Goal: Complete application form

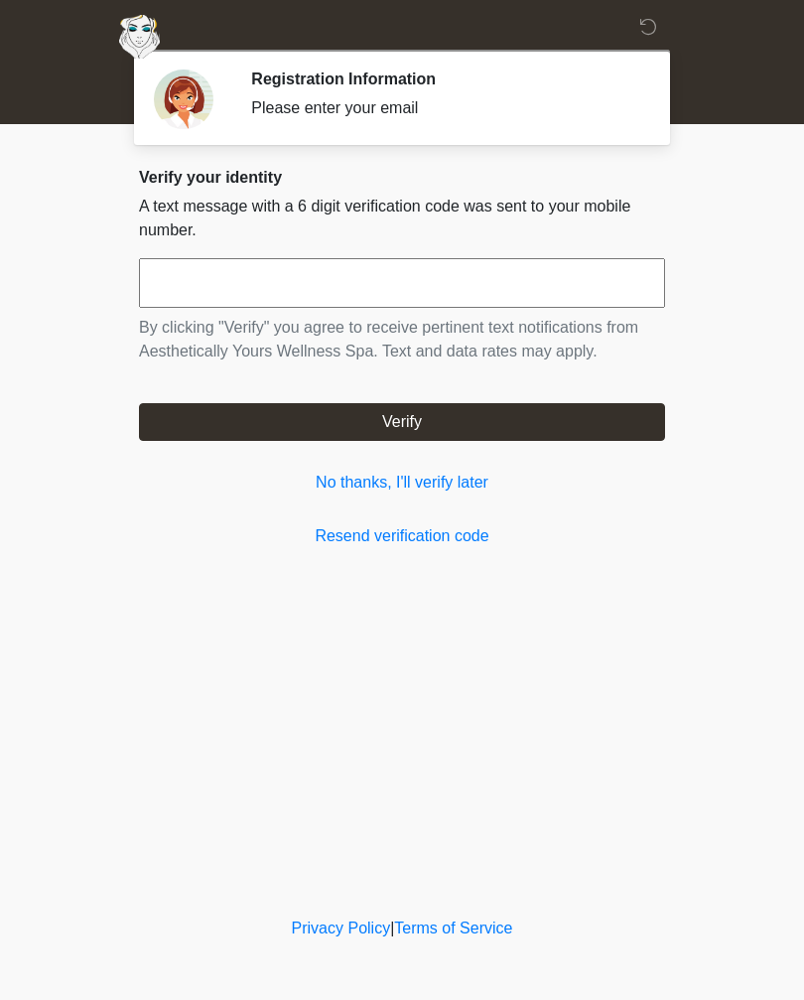
click at [461, 471] on link "No thanks, I'll verify later" at bounding box center [402, 483] width 526 height 24
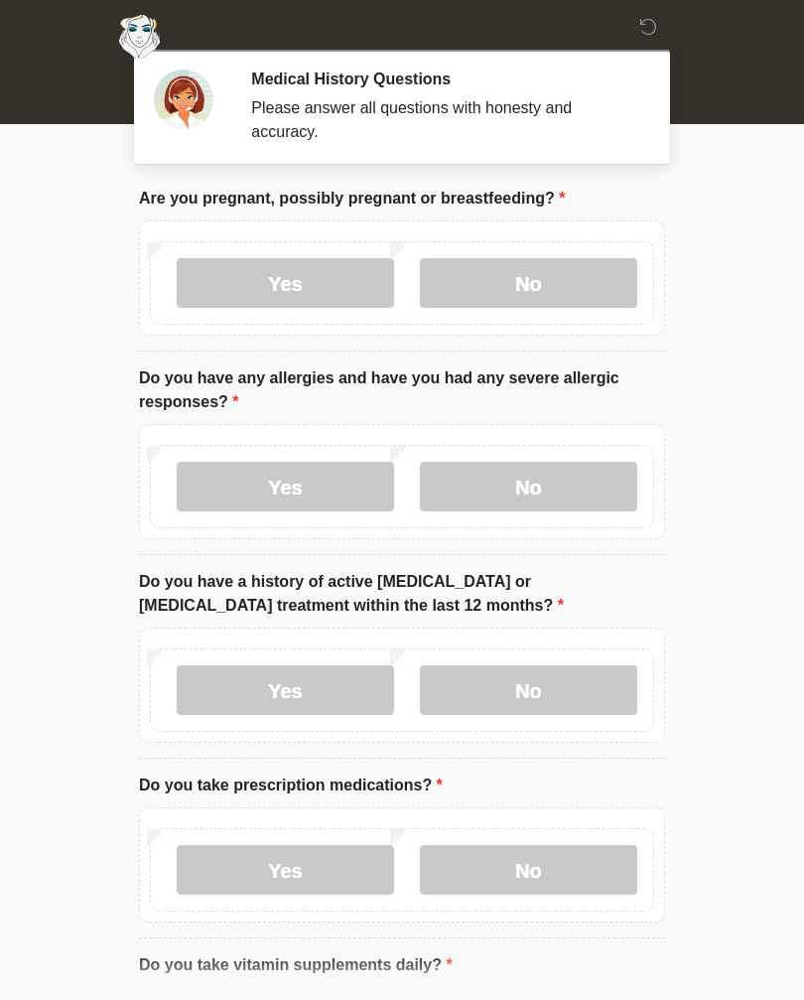
click at [522, 291] on label "No" at bounding box center [528, 283] width 217 height 50
click at [496, 505] on label "No" at bounding box center [528, 487] width 217 height 50
click at [533, 711] on label "No" at bounding box center [528, 690] width 217 height 50
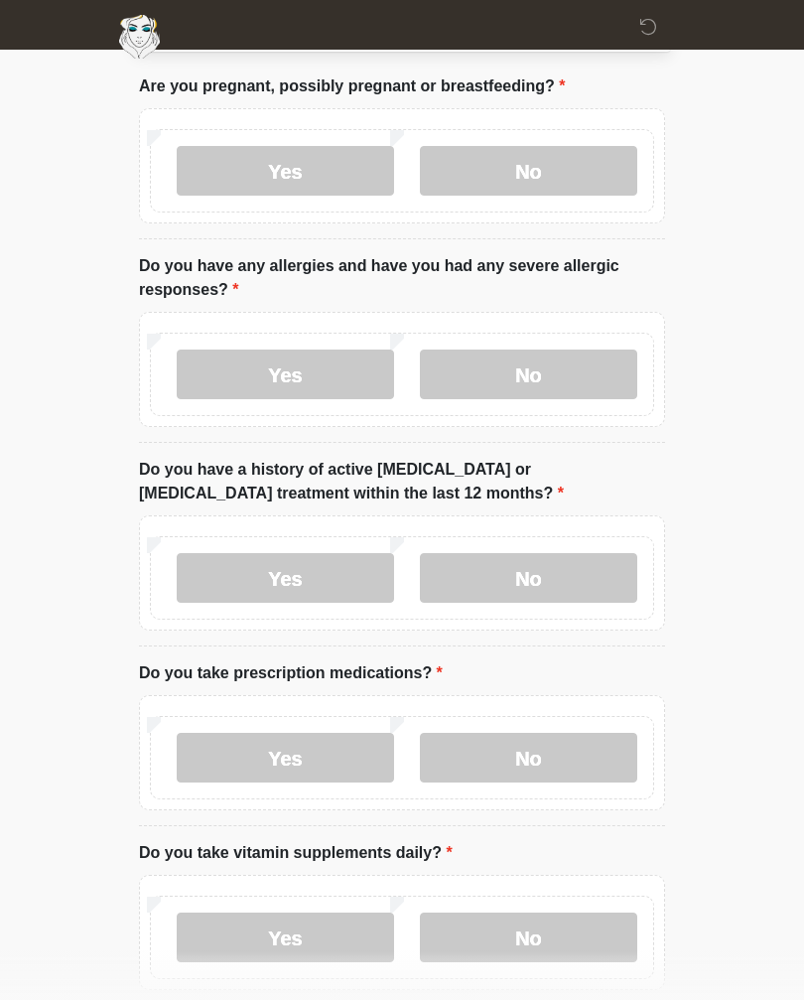
scroll to position [111, 0]
click at [255, 381] on label "Yes" at bounding box center [285, 376] width 217 height 50
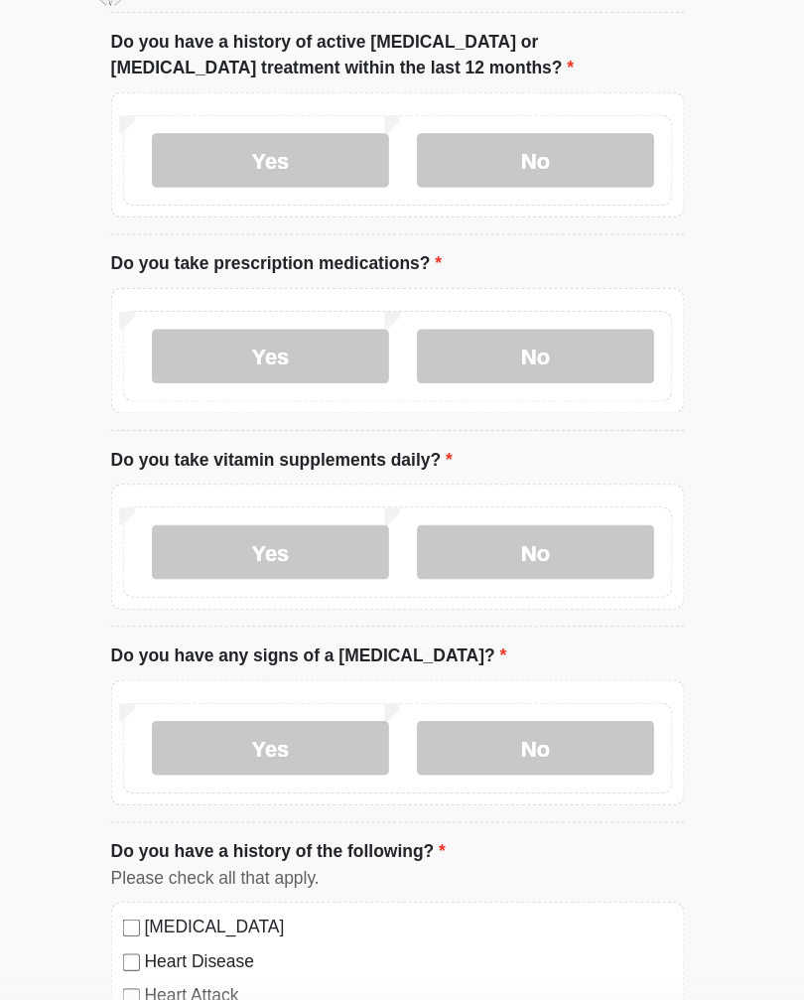
scroll to position [630, 0]
click at [516, 715] on label "No" at bounding box center [528, 740] width 217 height 50
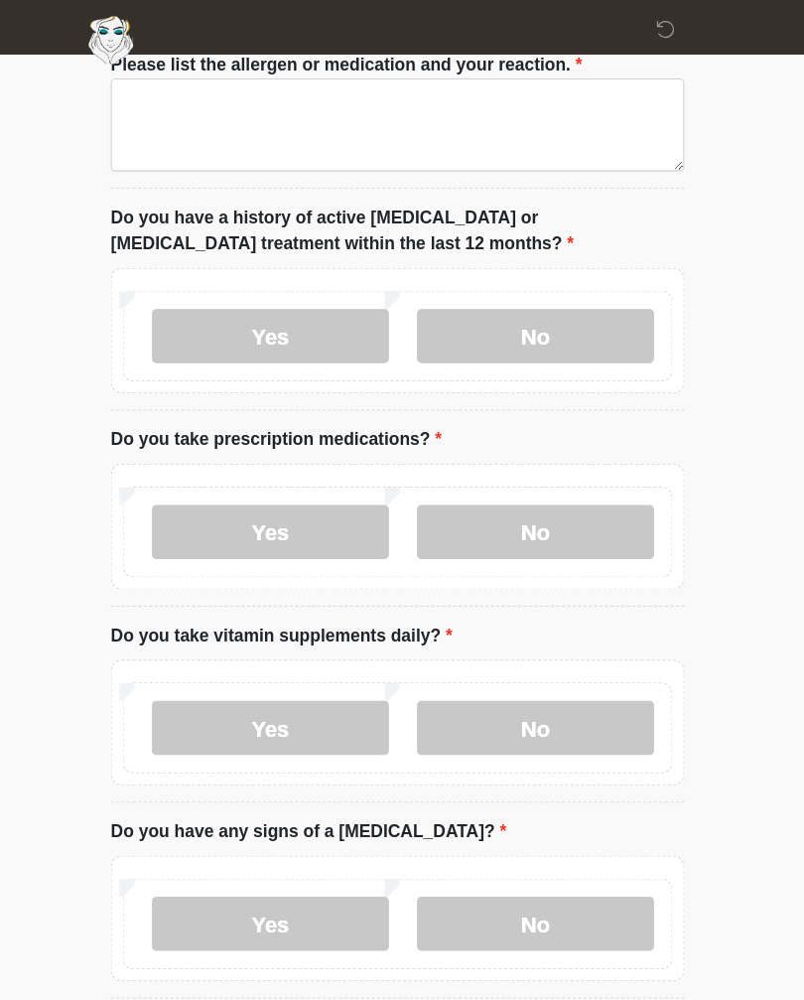
scroll to position [521, 0]
click at [456, 673] on label "No" at bounding box center [528, 668] width 217 height 50
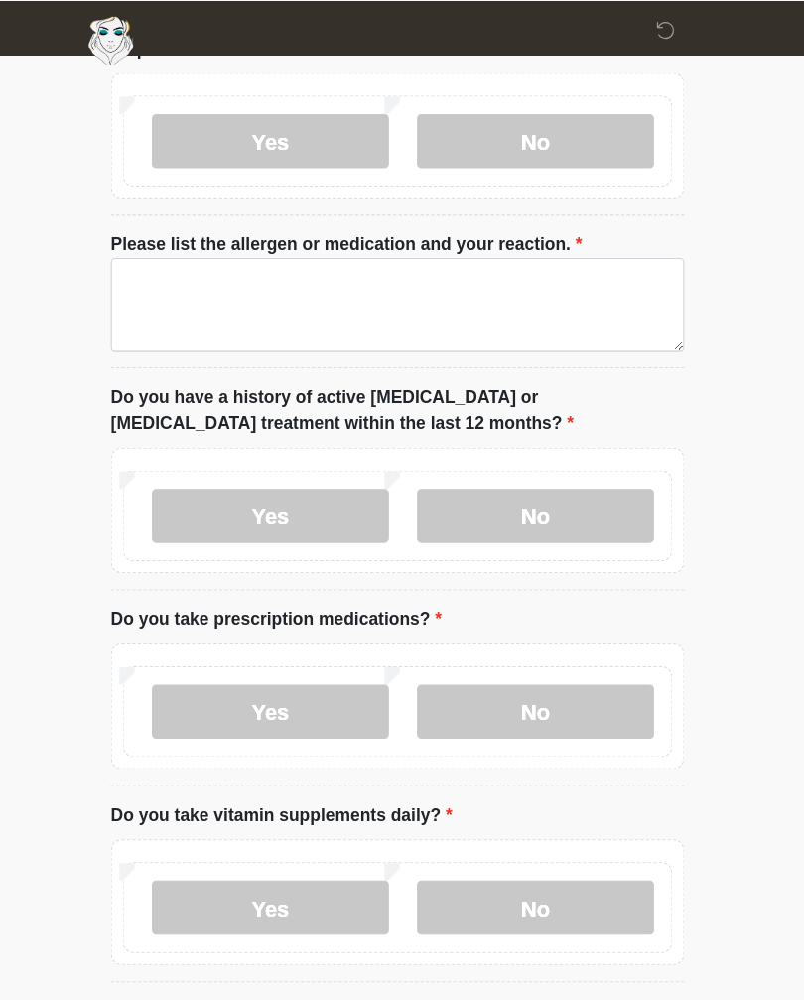
scroll to position [357, 0]
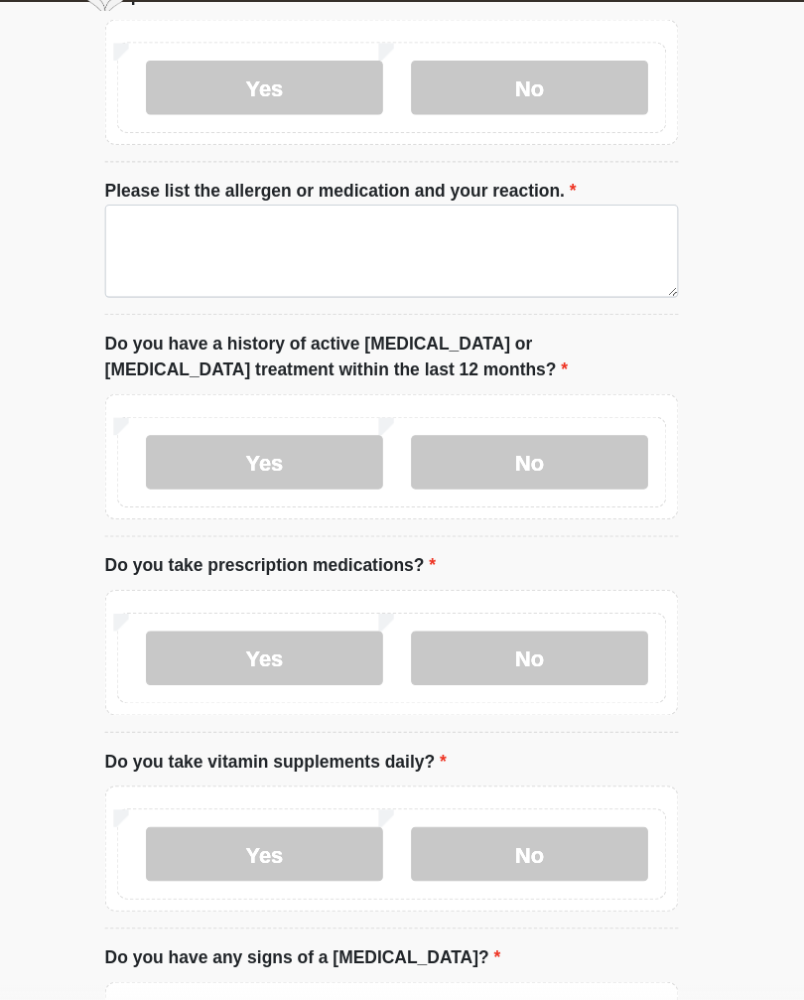
click at [481, 628] on label "No" at bounding box center [528, 653] width 217 height 50
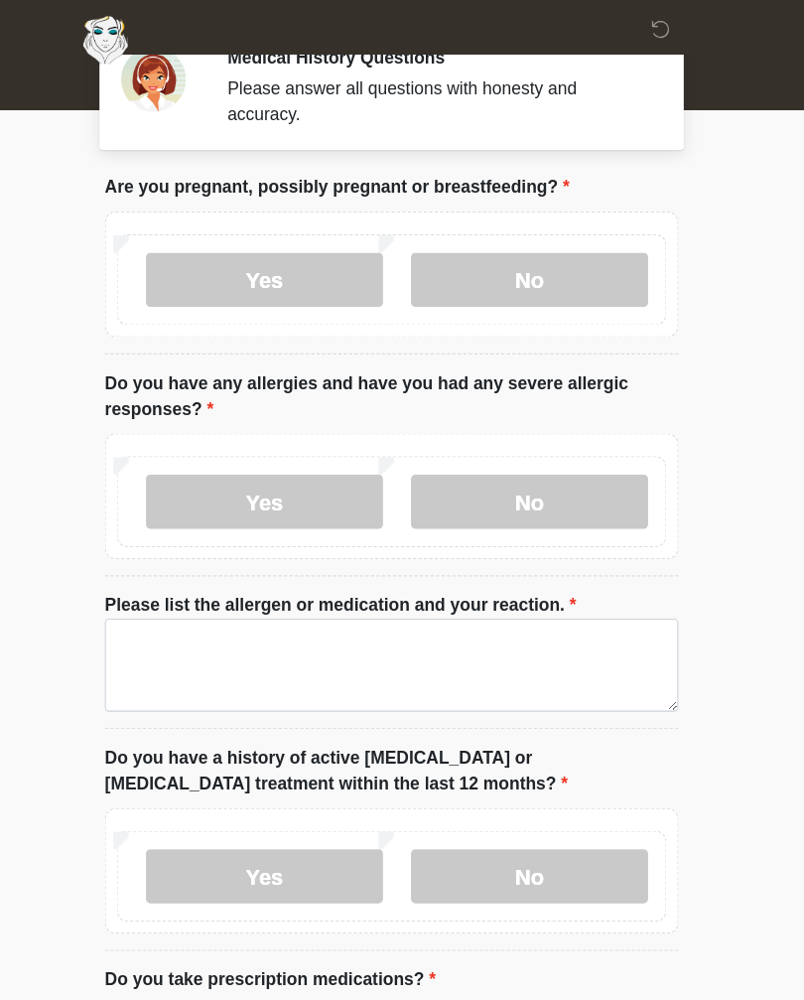
scroll to position [20, 0]
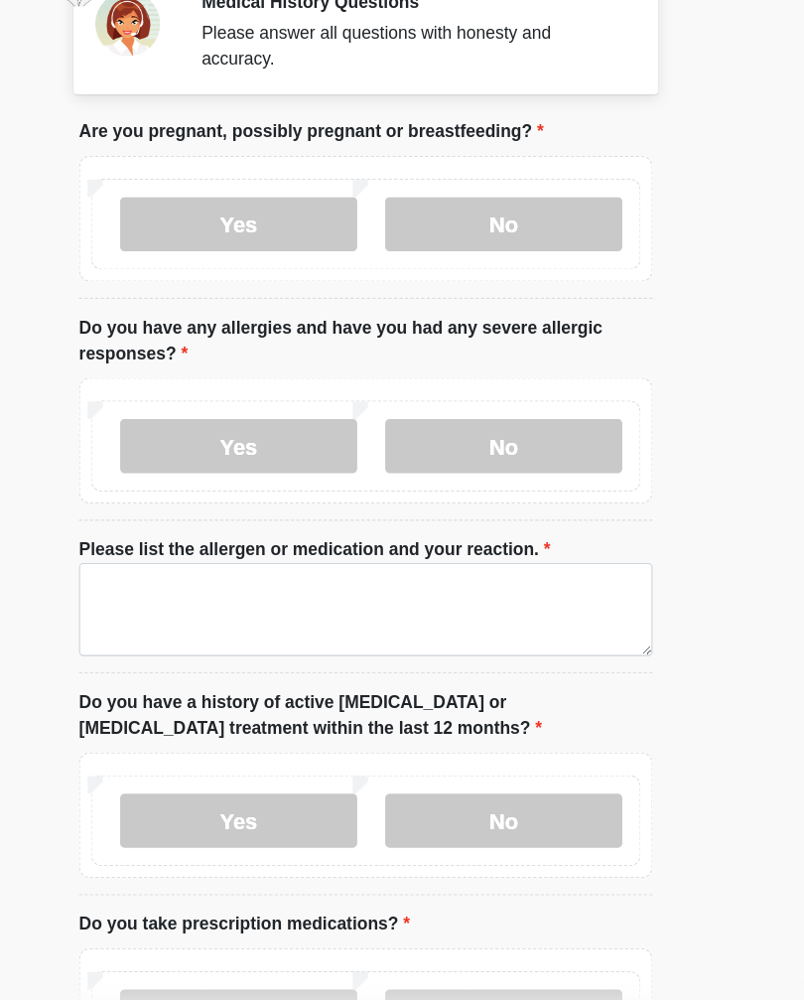
click at [420, 437] on label "No" at bounding box center [528, 462] width 217 height 50
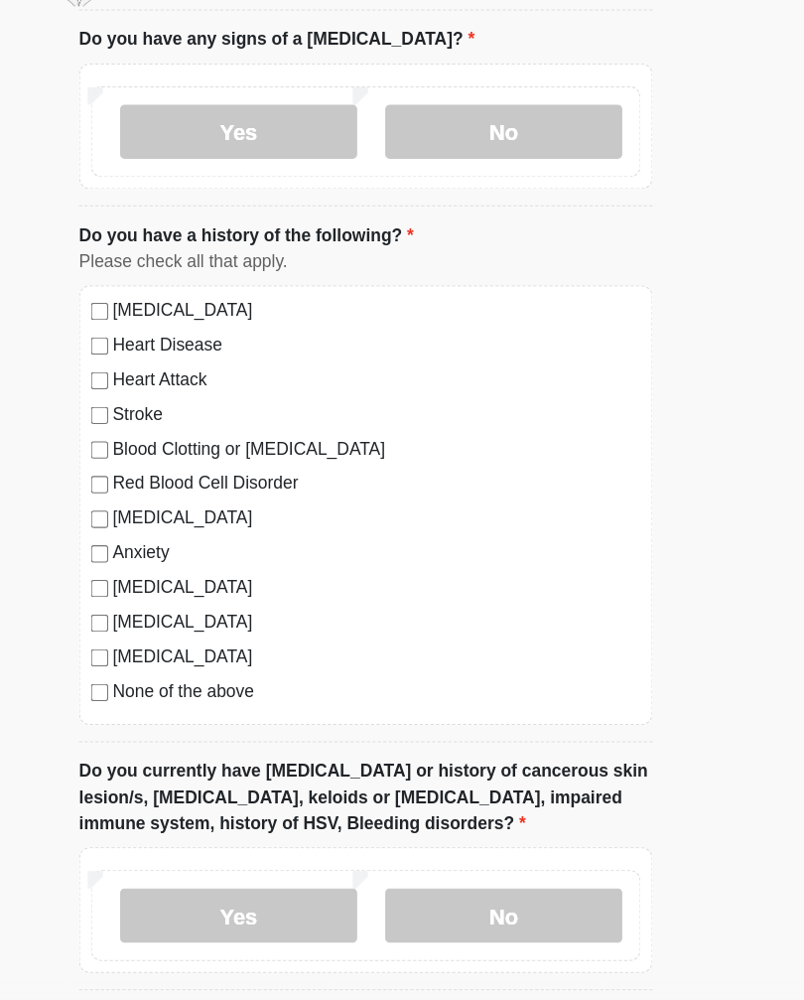
scroll to position [1058, 0]
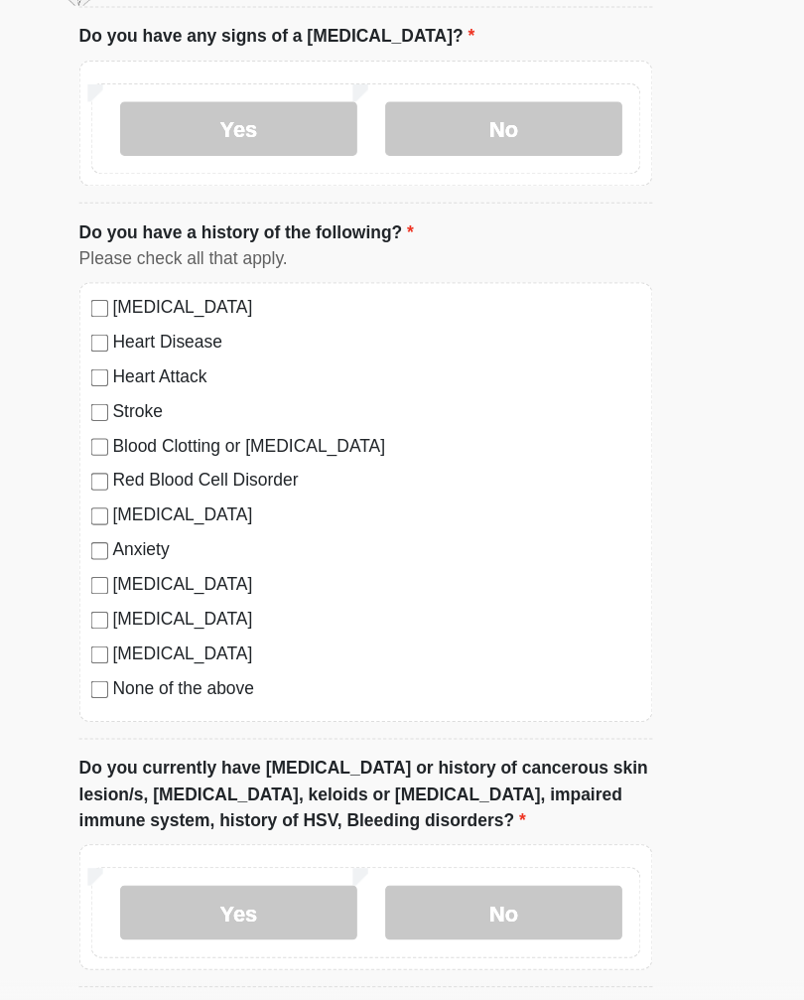
click at [170, 546] on label "Anxiety" at bounding box center [412, 558] width 485 height 24
click at [150, 514] on div "[MEDICAL_DATA]" at bounding box center [402, 526] width 504 height 24
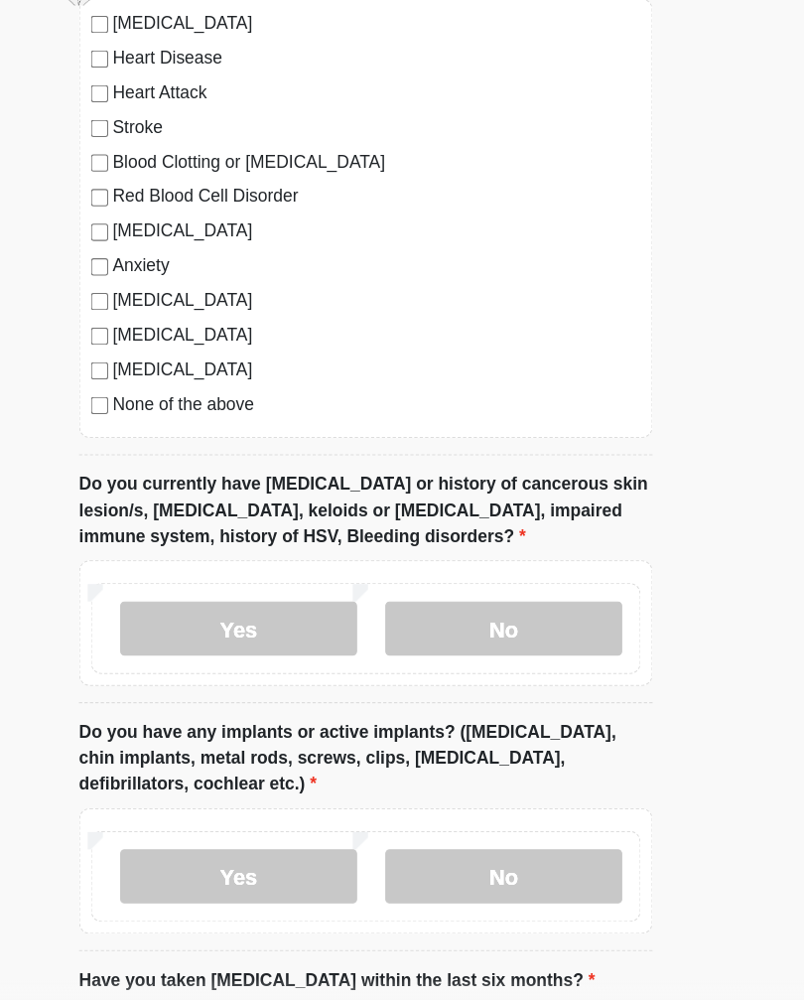
scroll to position [1320, 0]
click at [237, 604] on label "Yes" at bounding box center [285, 629] width 217 height 50
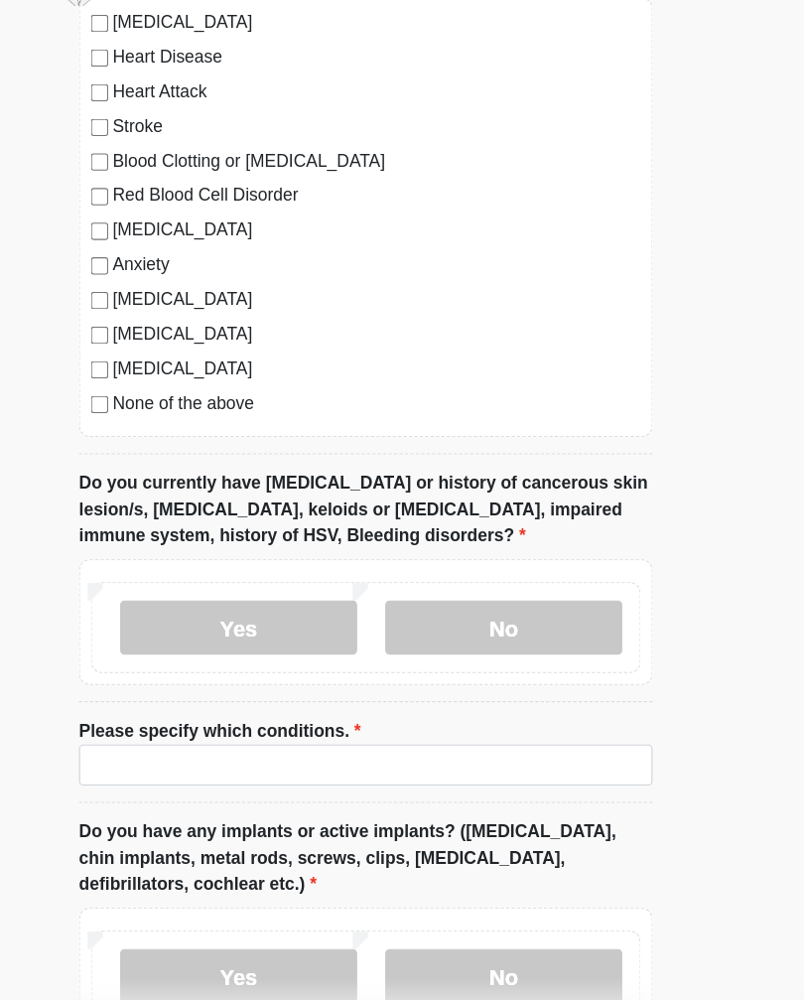
scroll to position [1321, 0]
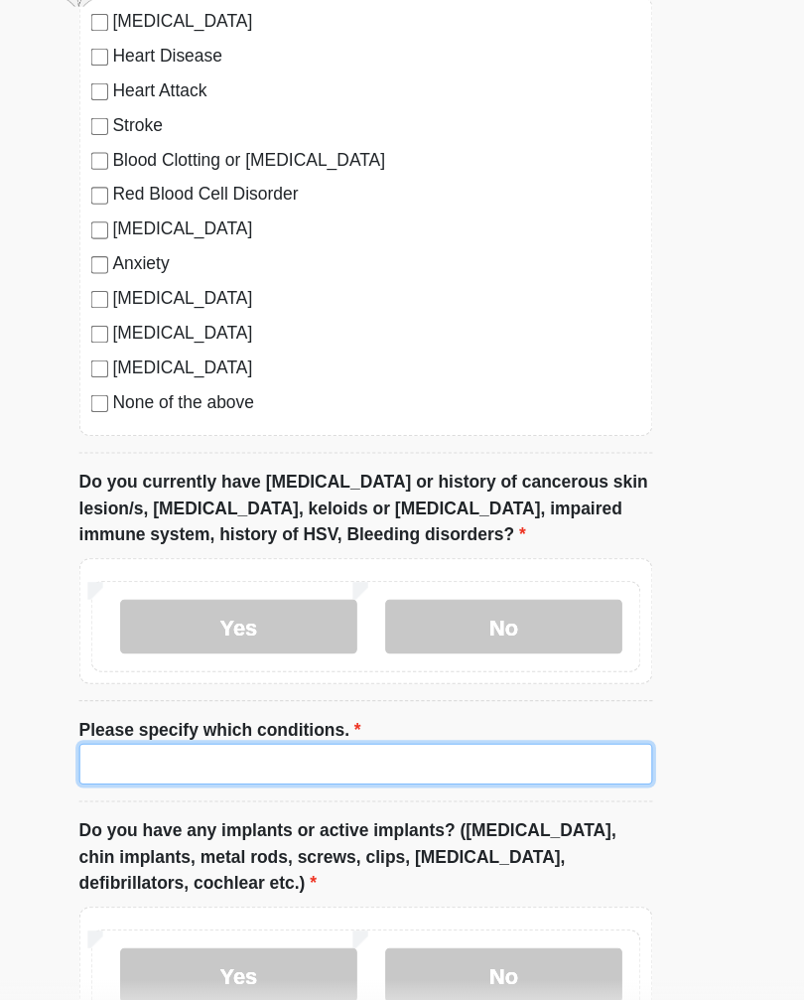
click at [217, 735] on input "Please specify which conditions." at bounding box center [402, 754] width 526 height 38
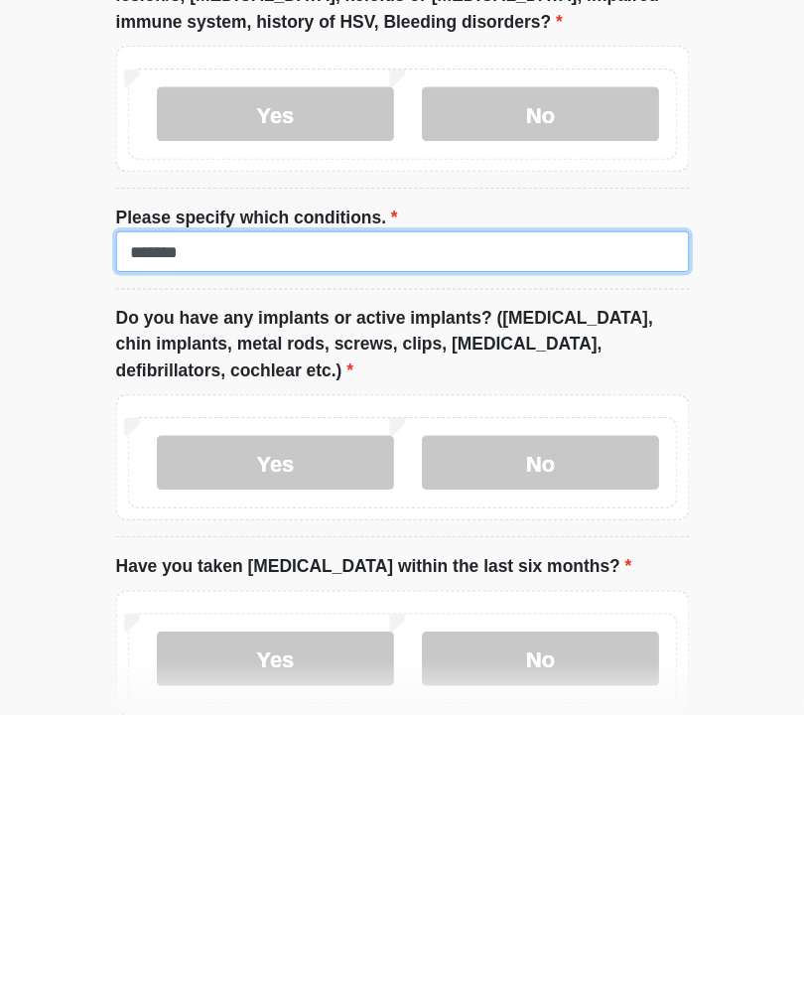
scroll to position [1504, 0]
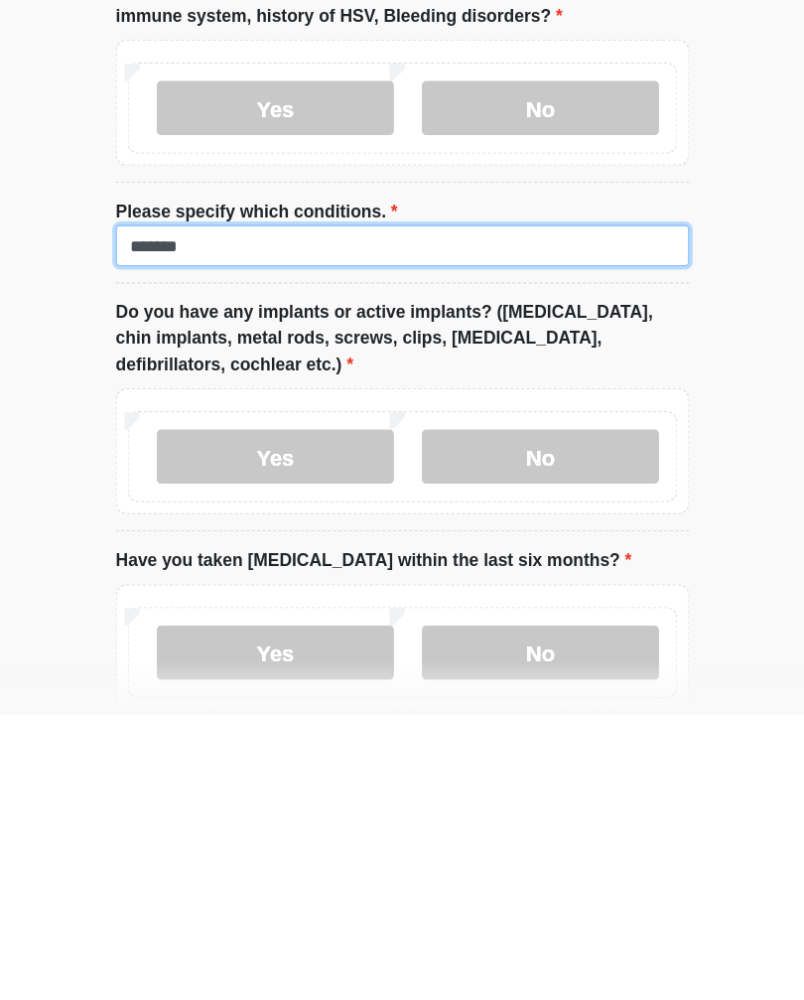
type input "*******"
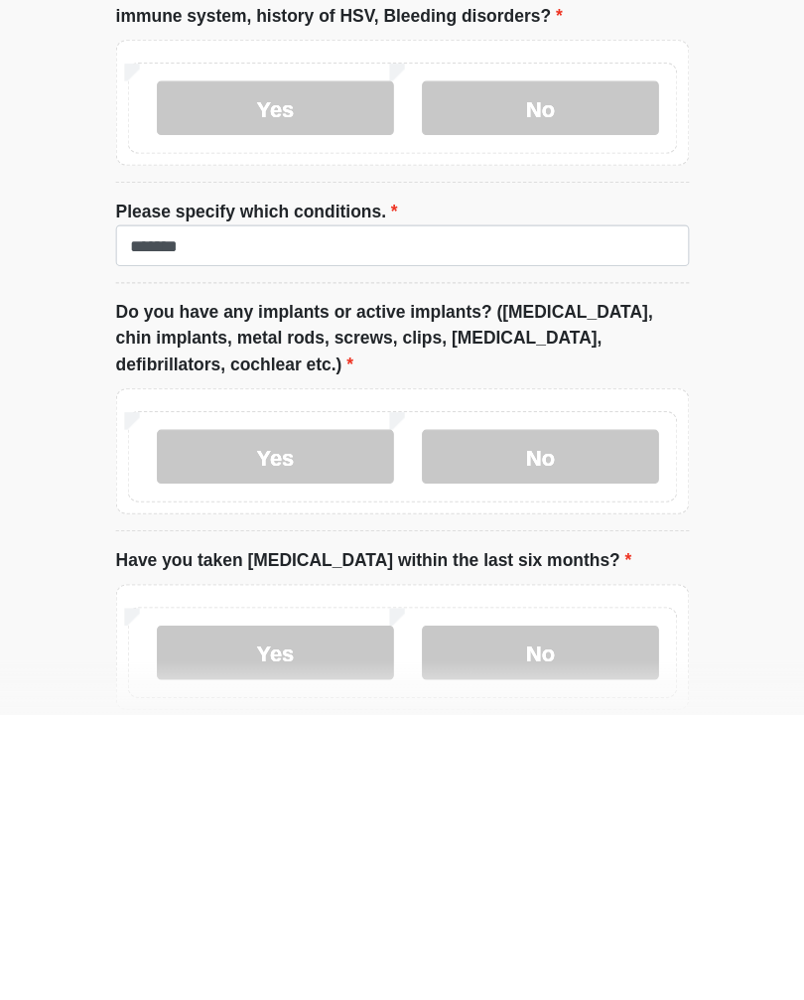
click at [479, 739] on label "No" at bounding box center [528, 764] width 217 height 50
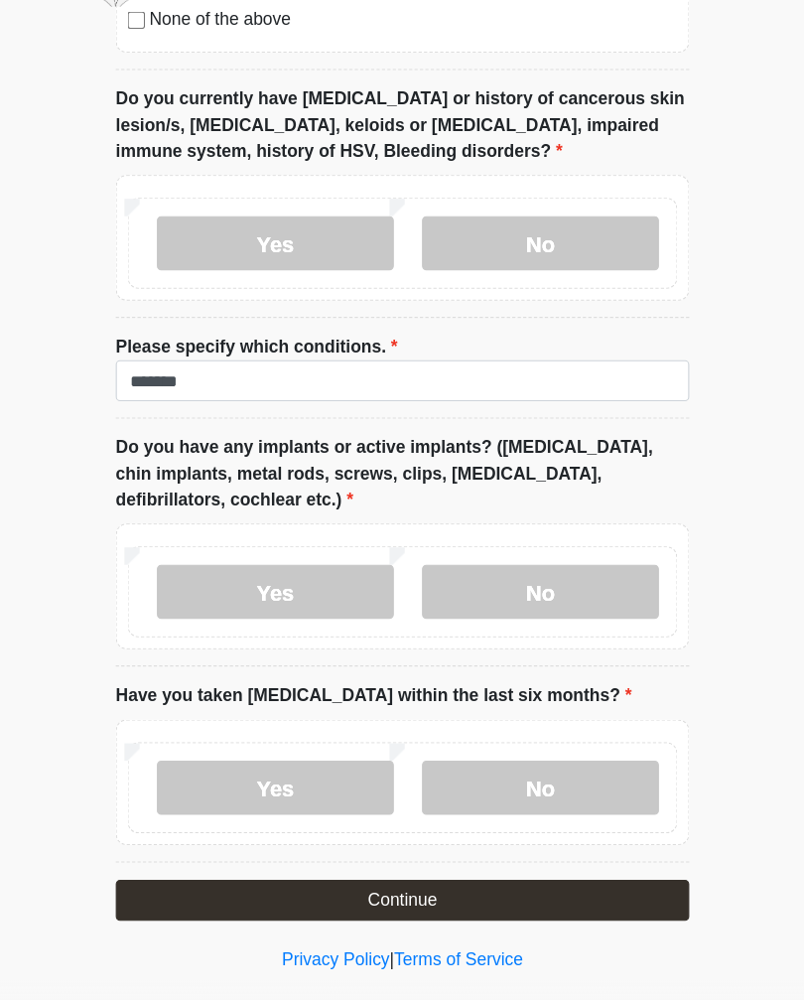
click at [420, 751] on label "No" at bounding box center [528, 776] width 217 height 50
click at [407, 860] on button "Continue" at bounding box center [402, 879] width 526 height 38
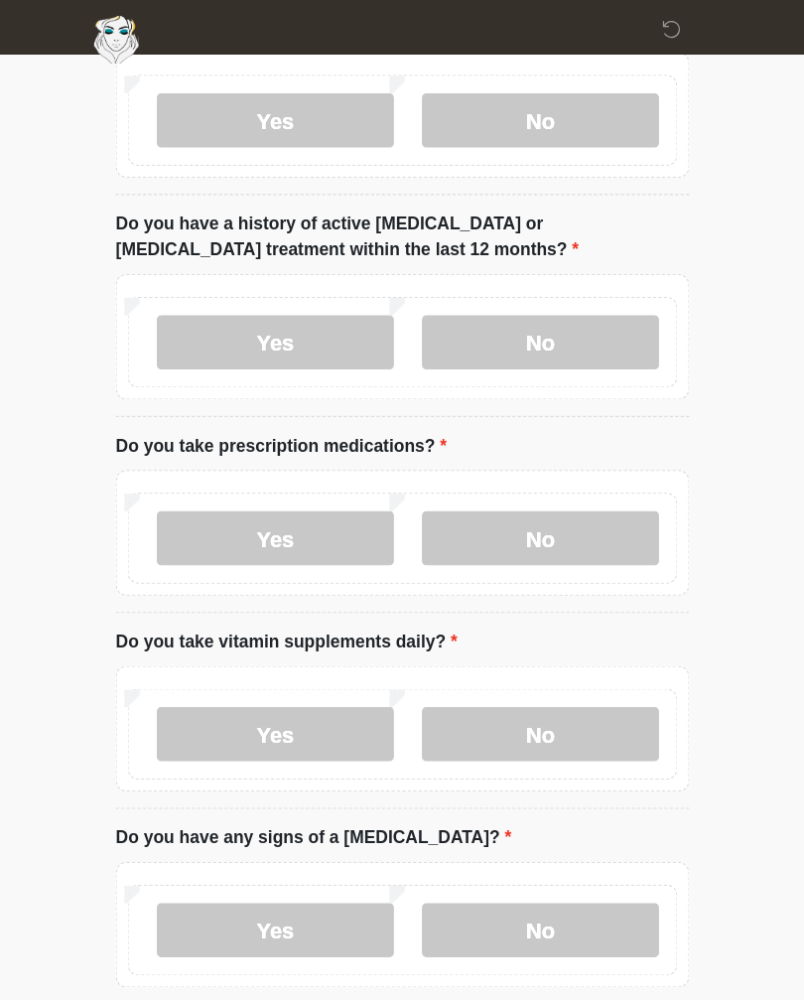
scroll to position [0, 0]
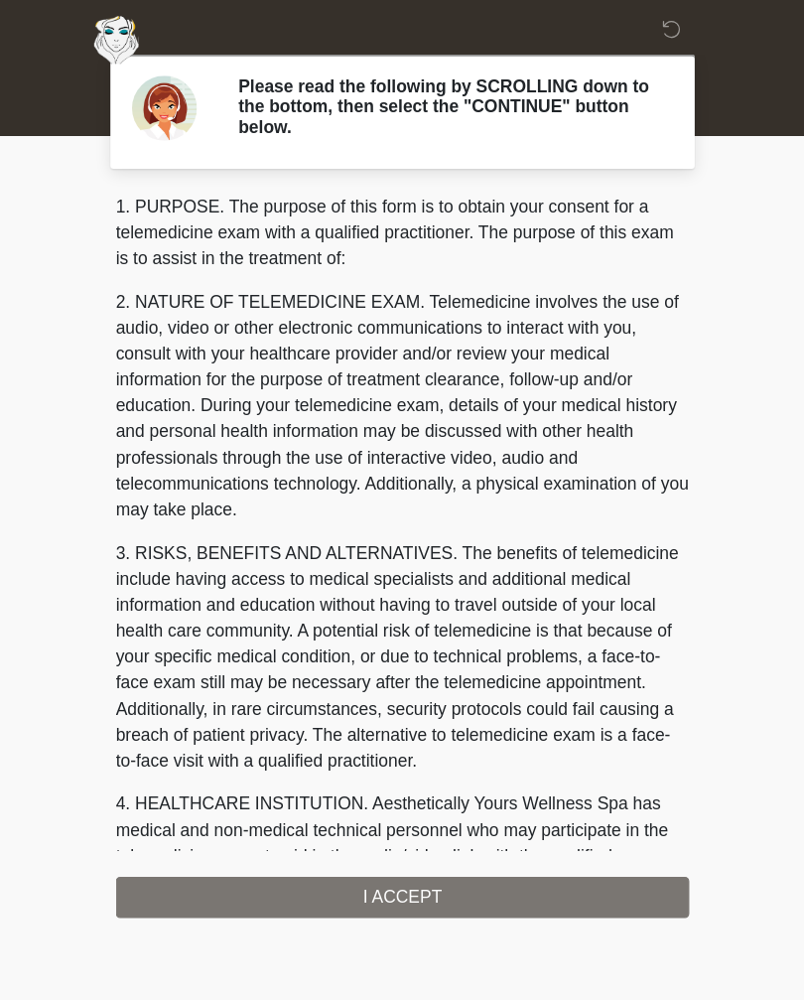
click at [154, 813] on div "1. PURPOSE. The purpose of this form is to obtain your consent for a telemedici…" at bounding box center [402, 510] width 526 height 664
click at [144, 792] on div "1. PURPOSE. The purpose of this form is to obtain your consent for a telemedici…" at bounding box center [402, 510] width 526 height 664
click at [148, 821] on div "1. PURPOSE. The purpose of this form is to obtain your consent for a telemedici…" at bounding box center [402, 510] width 526 height 664
click at [147, 825] on div "1. PURPOSE. The purpose of this form is to obtain your consent for a telemedici…" at bounding box center [402, 510] width 526 height 664
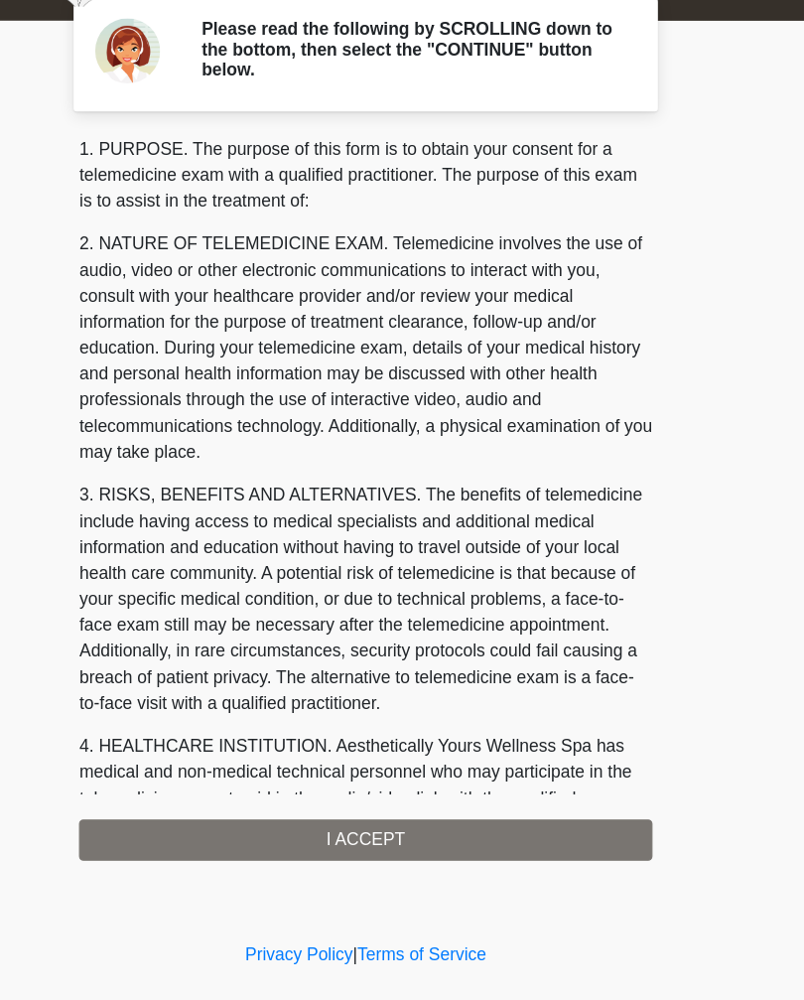
click at [362, 768] on div "1. PURPOSE. The purpose of this form is to obtain your consent for a telemedici…" at bounding box center [402, 510] width 526 height 664
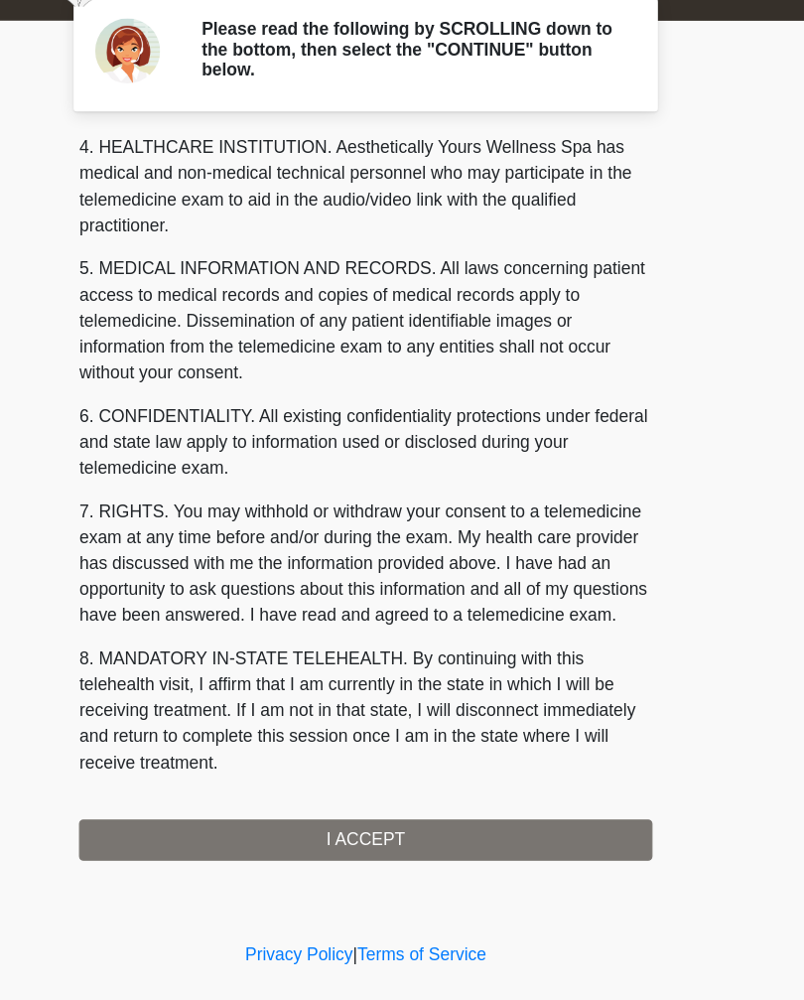
scroll to position [597, 0]
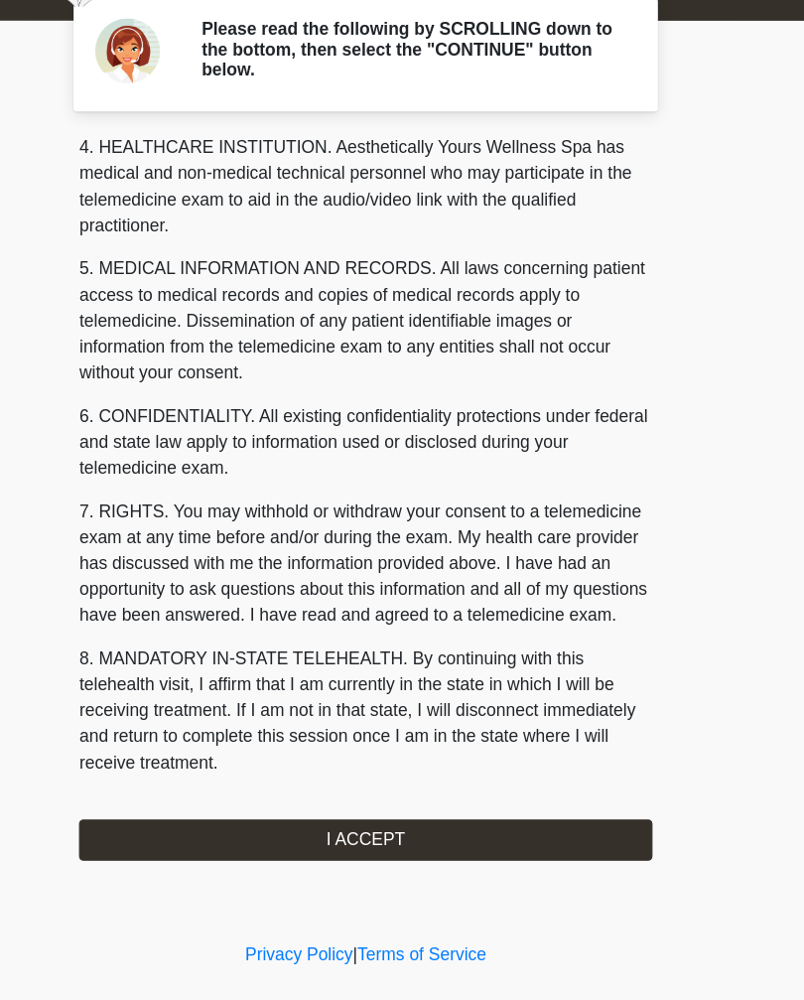
click at [276, 804] on button "I ACCEPT" at bounding box center [402, 823] width 526 height 38
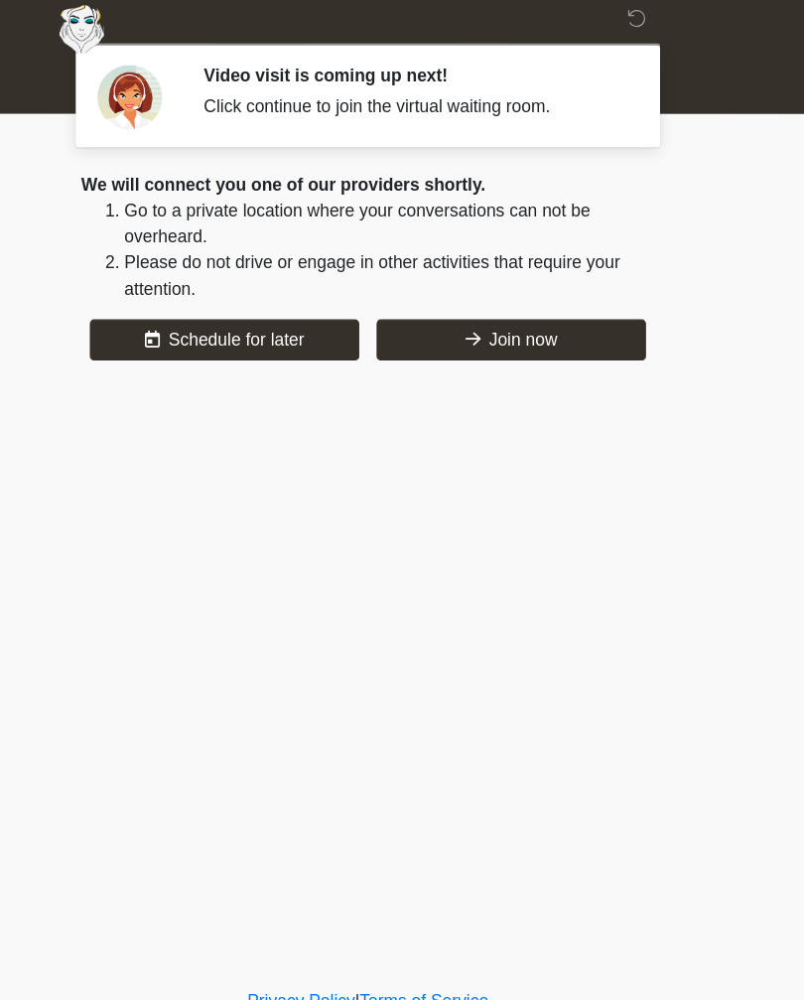
click at [416, 309] on button "Join now" at bounding box center [533, 322] width 247 height 38
